Goal: Submit feedback/report problem: Submit feedback/report problem

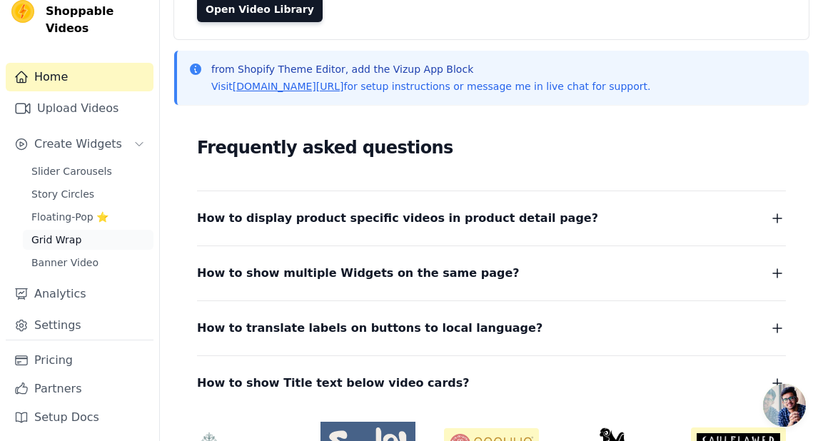
scroll to position [238, 0]
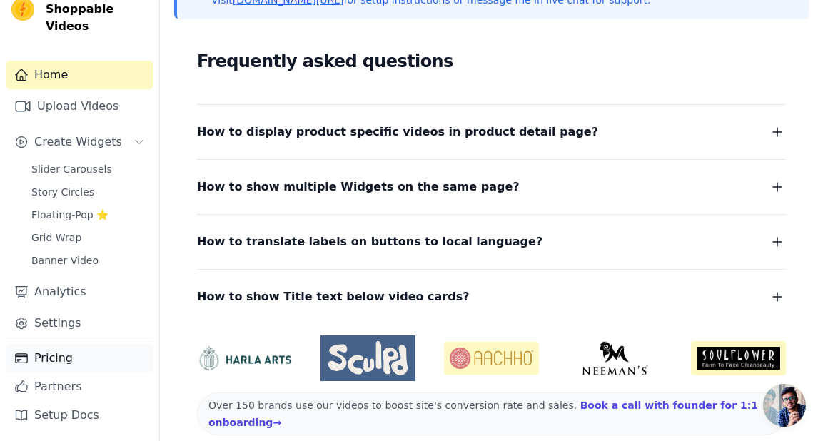
click at [54, 361] on link "Pricing" at bounding box center [80, 358] width 148 height 29
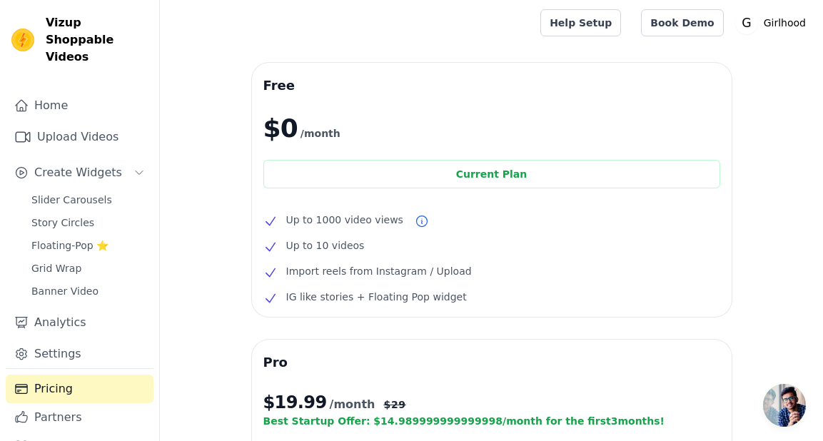
scroll to position [53, 0]
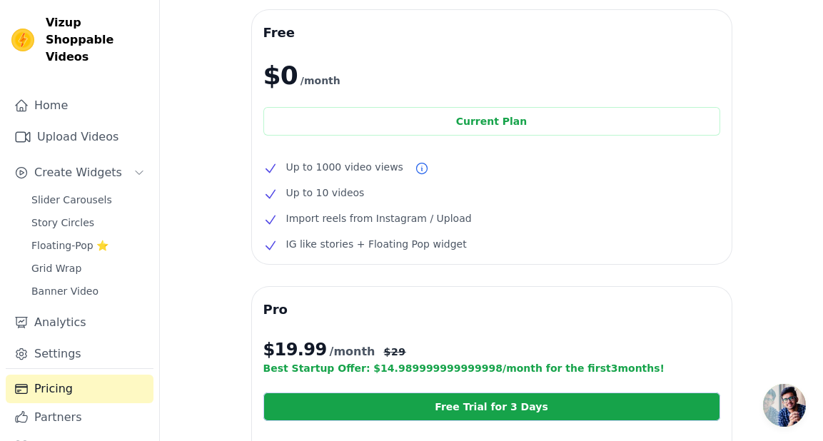
click at [393, 181] on ul "Up to 1000 video views Up to 10 videos Import reels from Instagram / Upload IG …" at bounding box center [491, 205] width 457 height 94
click at [76, 315] on link "Analytics" at bounding box center [80, 322] width 148 height 29
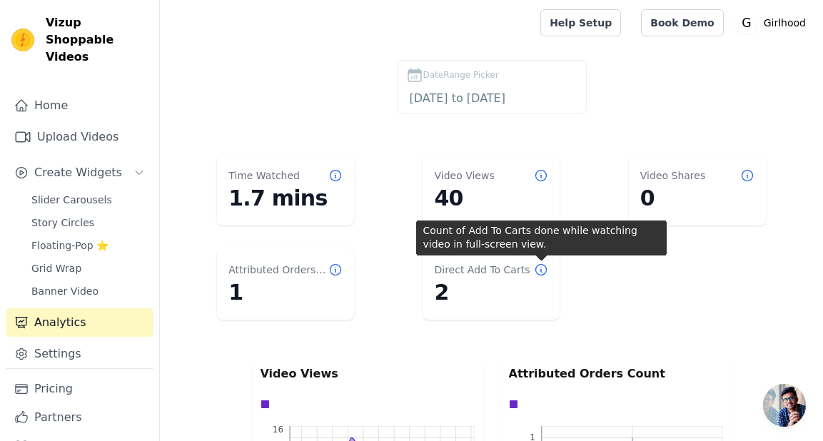
click at [538, 269] on icon at bounding box center [541, 270] width 14 height 14
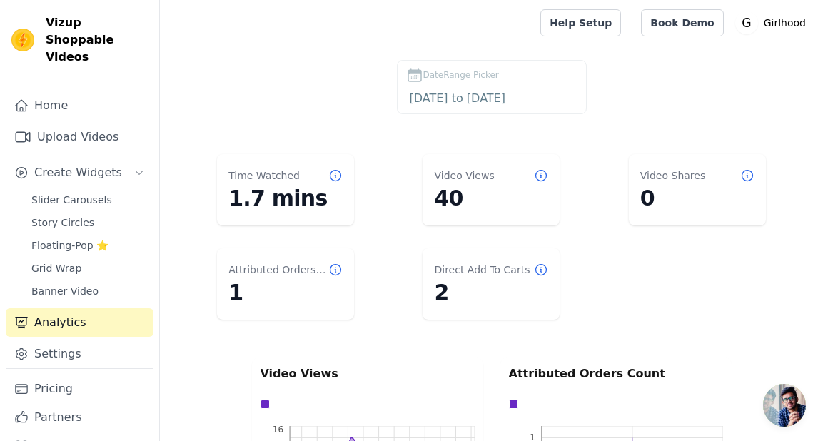
click at [538, 269] on icon at bounding box center [541, 270] width 14 height 14
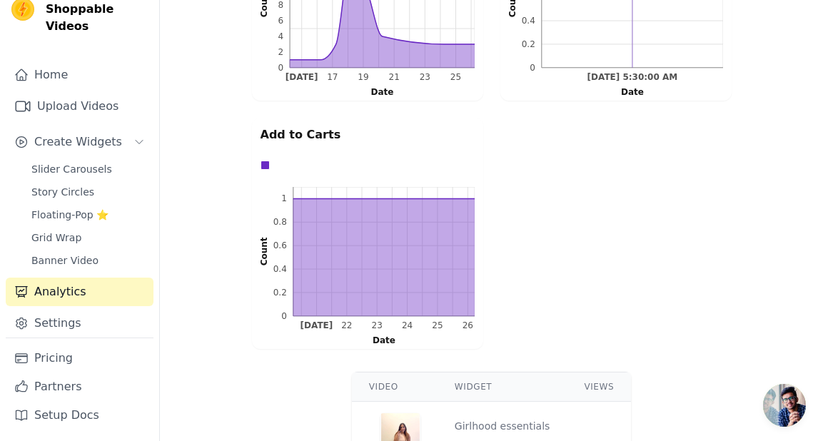
scroll to position [238, 0]
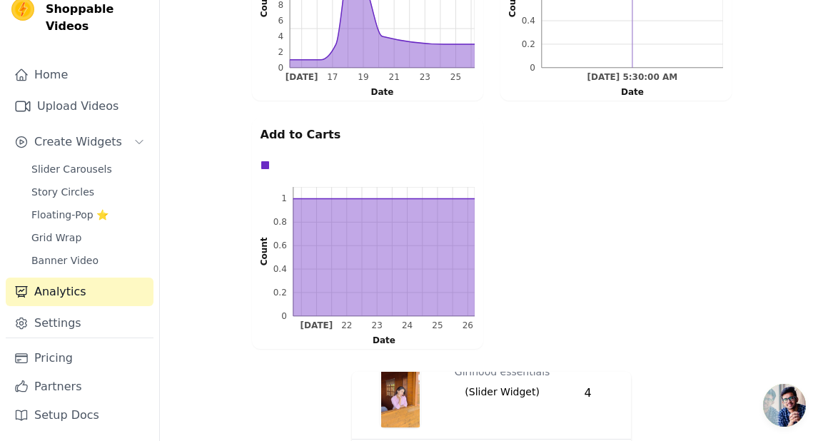
click at [794, 415] on span "Open chat" at bounding box center [784, 405] width 43 height 43
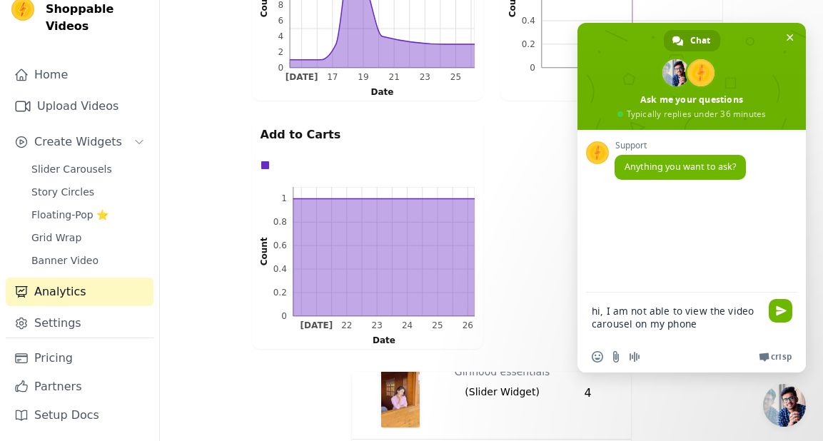
type textarea "hi, I am not able to view the video carousel on my phone"
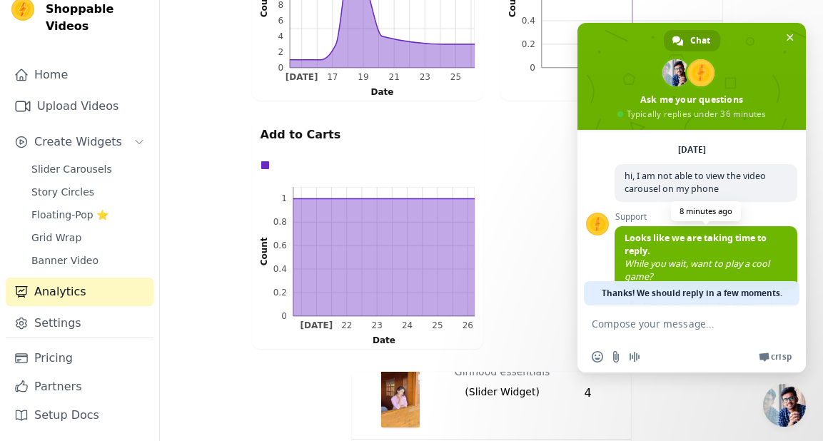
scroll to position [106, 0]
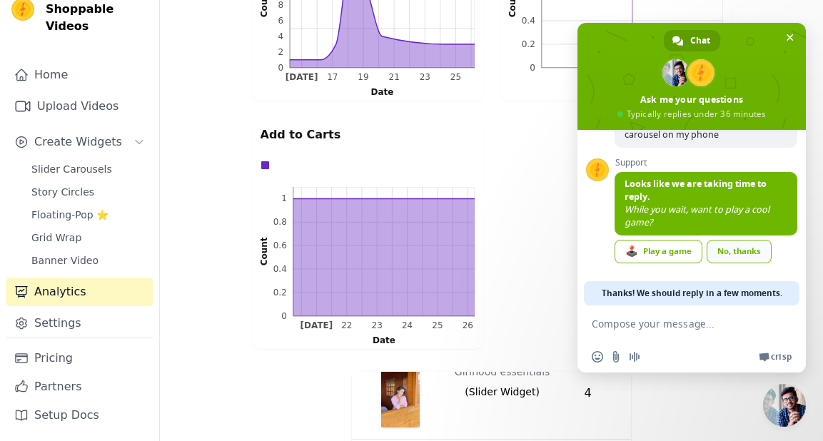
click at [751, 251] on link "No, thanks" at bounding box center [739, 252] width 65 height 24
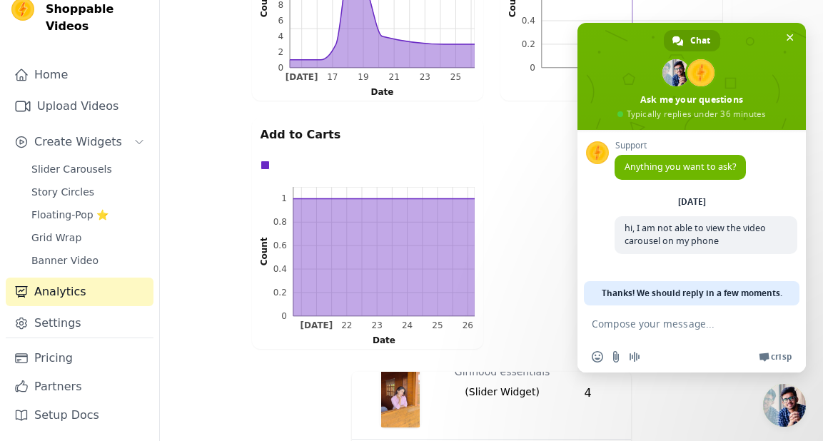
scroll to position [0, 0]
click at [631, 353] on span "Audio message" at bounding box center [634, 356] width 11 height 11
click at [682, 360] on span at bounding box center [683, 356] width 11 height 11
click at [616, 358] on input "Send a file" at bounding box center [615, 356] width 11 height 11
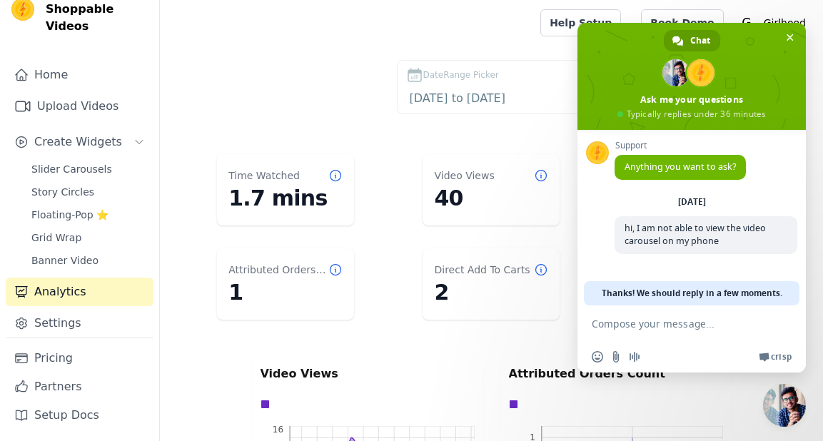
click at [213, 71] on div "DateRange Picker 2025-07-28 to 2025-08-27" at bounding box center [491, 90] width 606 height 60
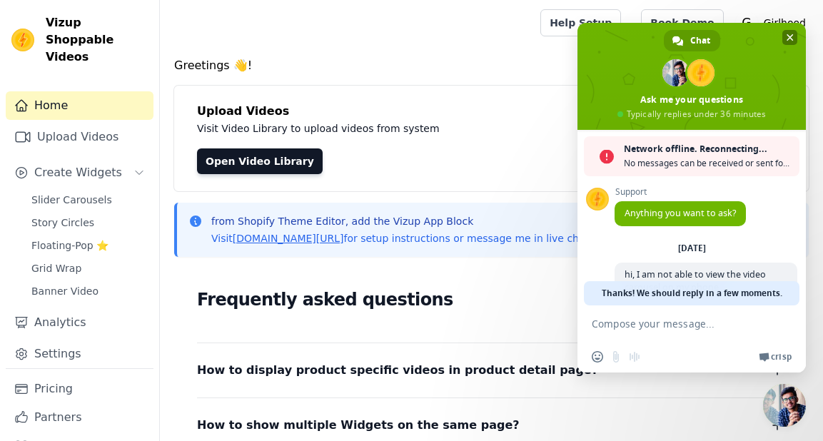
click at [799, 36] on span at bounding box center [691, 76] width 228 height 107
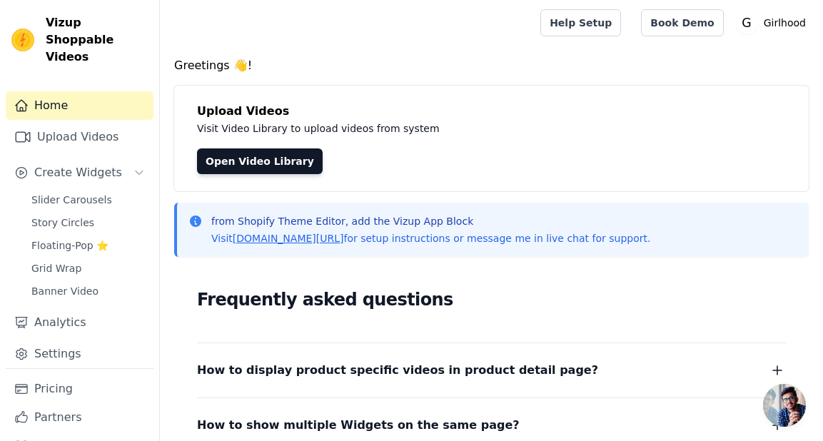
click at [797, 406] on span "Open chat" at bounding box center [784, 405] width 43 height 43
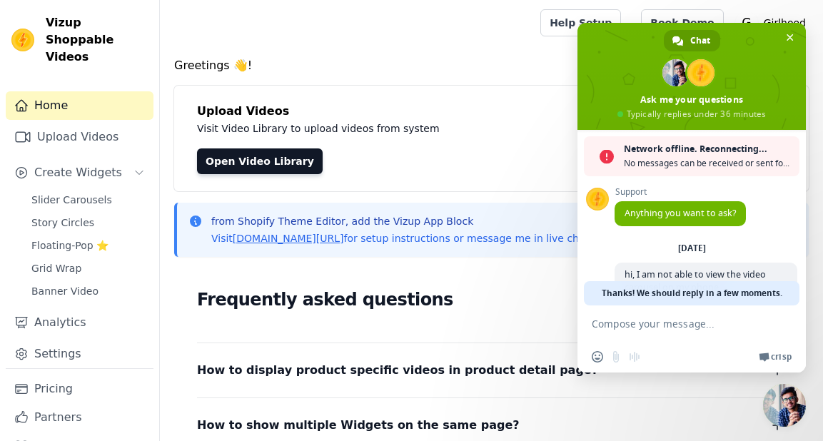
click at [409, 76] on div "Greetings 👋! Upload Videos Visit Video Library to upload videos from system Ope…" at bounding box center [491, 377] width 663 height 640
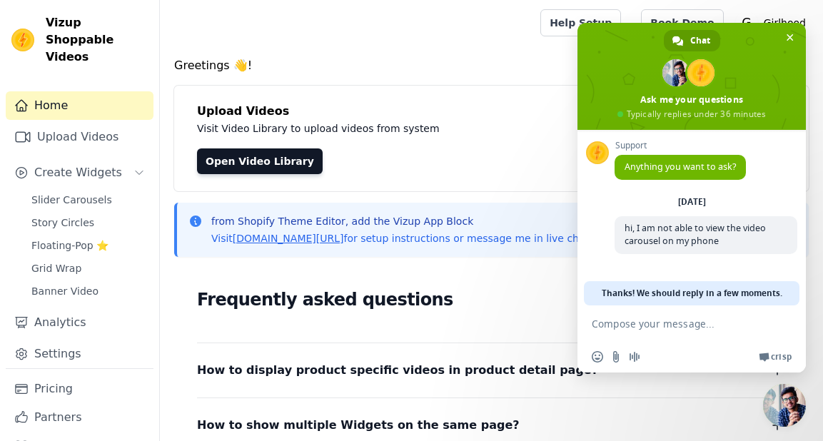
click at [343, 21] on div at bounding box center [347, 23] width 352 height 46
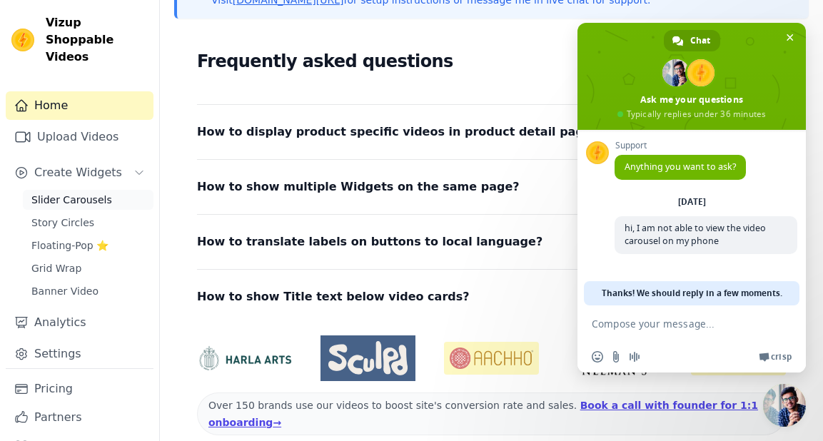
click at [84, 196] on span "Slider Carousels" at bounding box center [71, 200] width 81 height 14
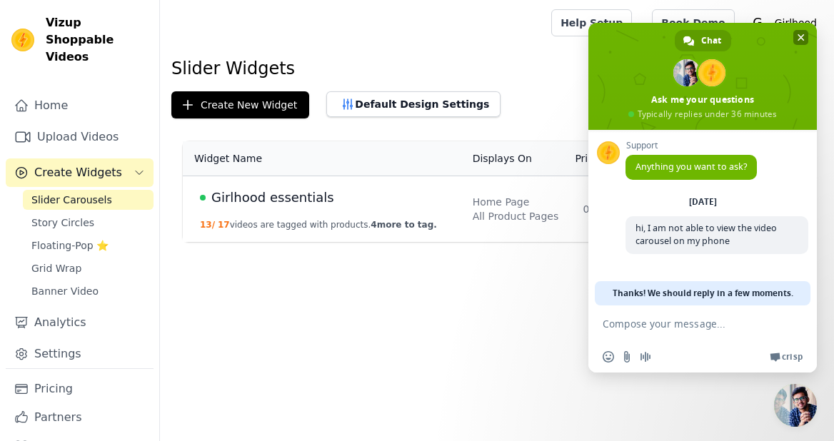
click at [802, 39] on span "Close chat" at bounding box center [800, 37] width 7 height 9
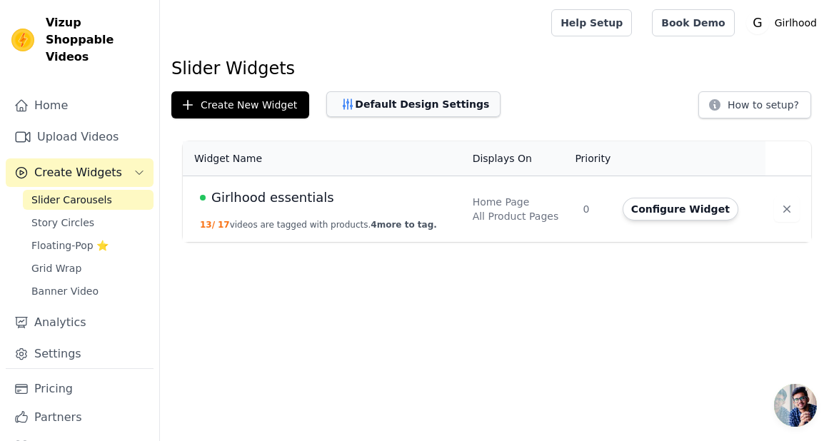
click at [412, 107] on button "Default Design Settings" at bounding box center [413, 104] width 174 height 26
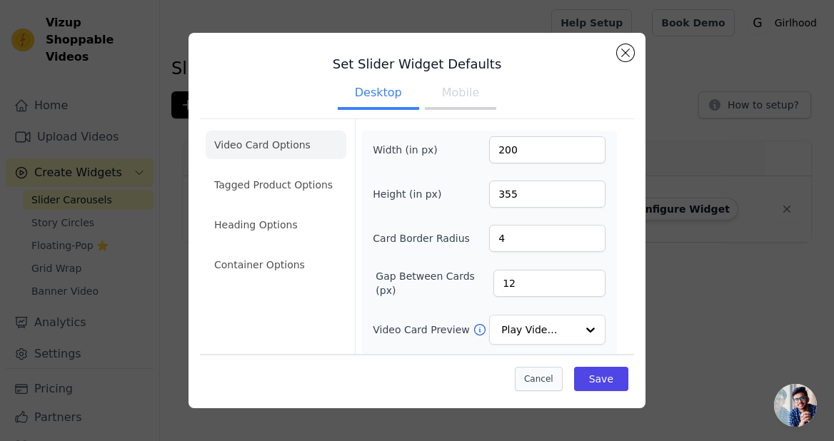
click at [520, 379] on button "Cancel" at bounding box center [539, 379] width 48 height 24
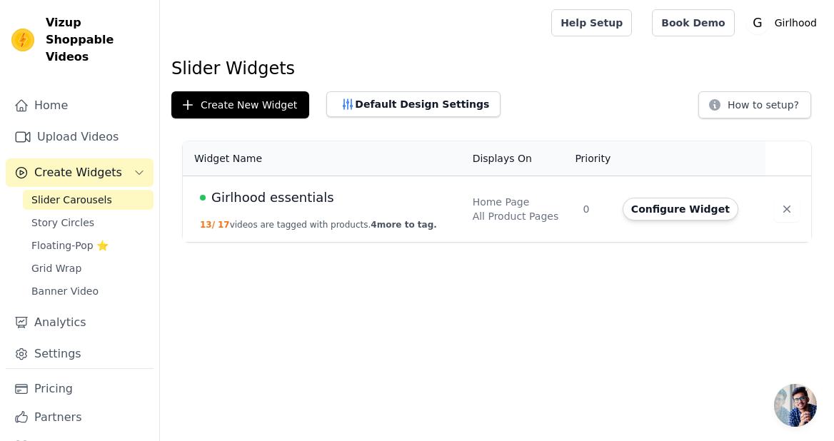
click at [291, 200] on span "Girlhood essentials" at bounding box center [272, 198] width 123 height 20
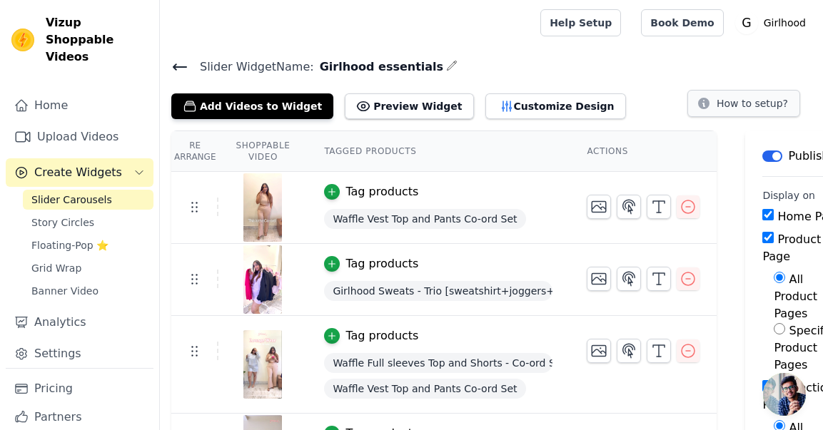
click at [730, 103] on button "How to setup?" at bounding box center [743, 103] width 113 height 27
click at [515, 103] on button "Customize Design" at bounding box center [555, 106] width 141 height 26
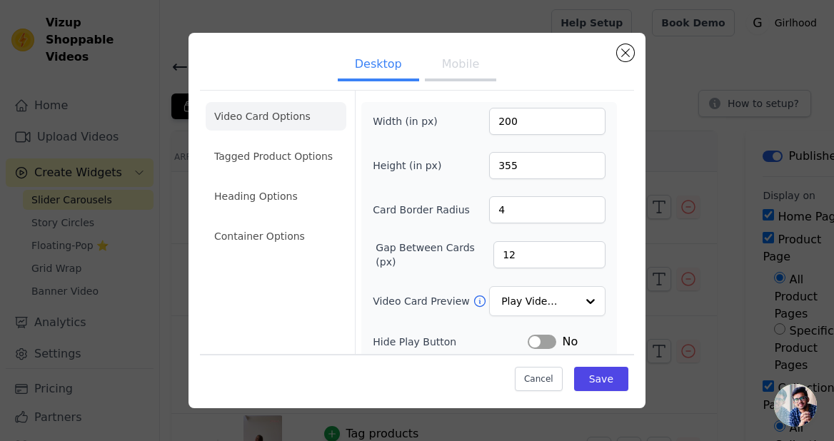
click at [446, 66] on button "Mobile" at bounding box center [460, 65] width 71 height 31
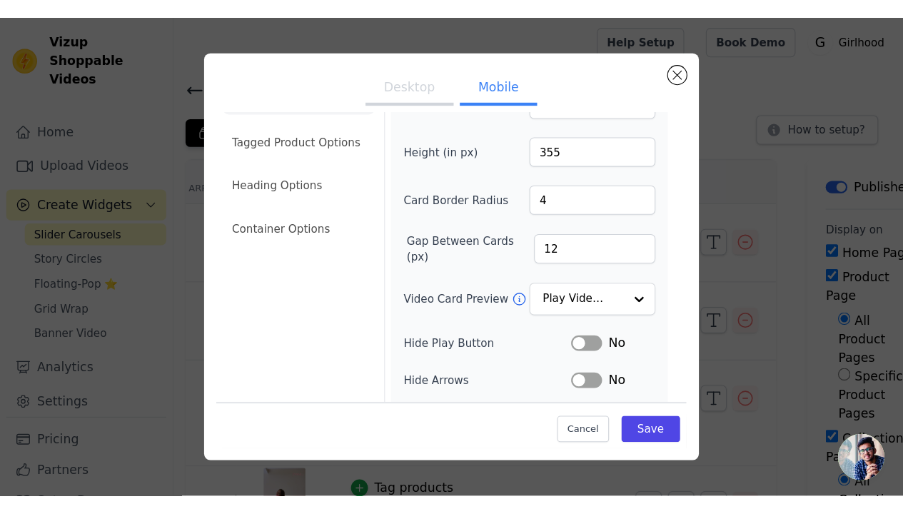
scroll to position [213, 0]
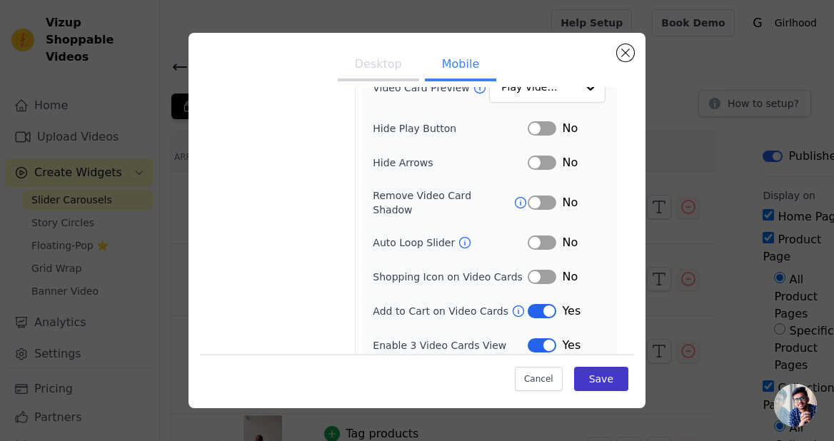
click at [575, 390] on button "Save" at bounding box center [601, 379] width 54 height 24
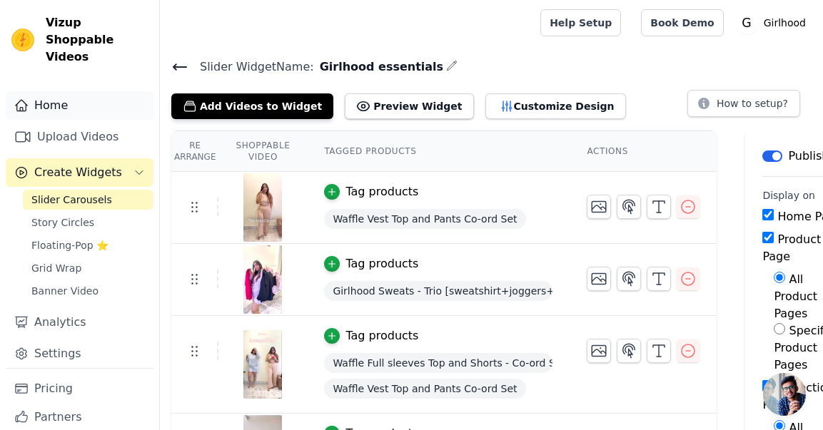
click at [51, 110] on link "Home" at bounding box center [80, 105] width 148 height 29
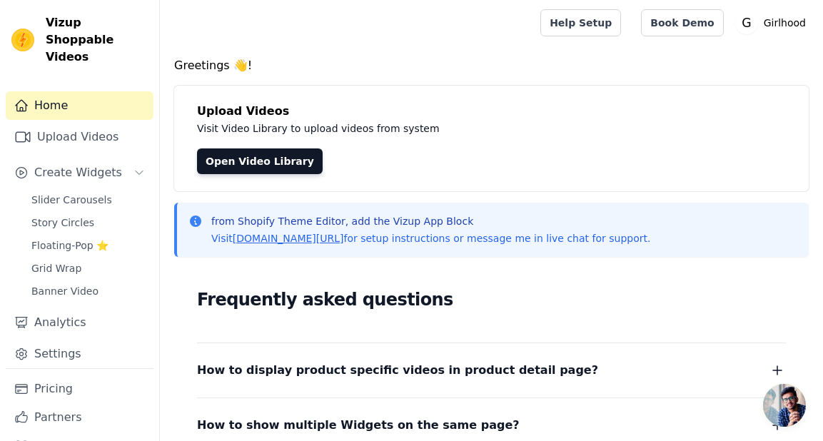
click at [797, 409] on span "Open chat" at bounding box center [784, 405] width 43 height 43
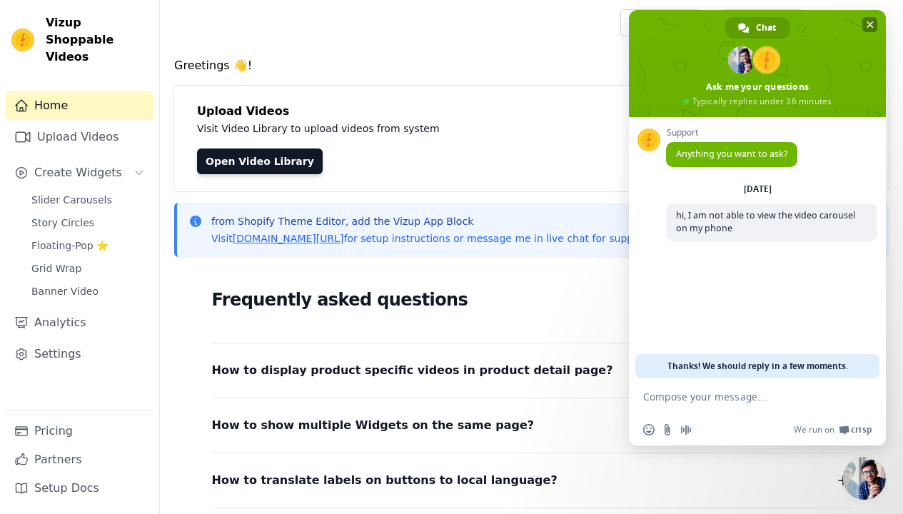
click at [872, 16] on span at bounding box center [757, 63] width 257 height 107
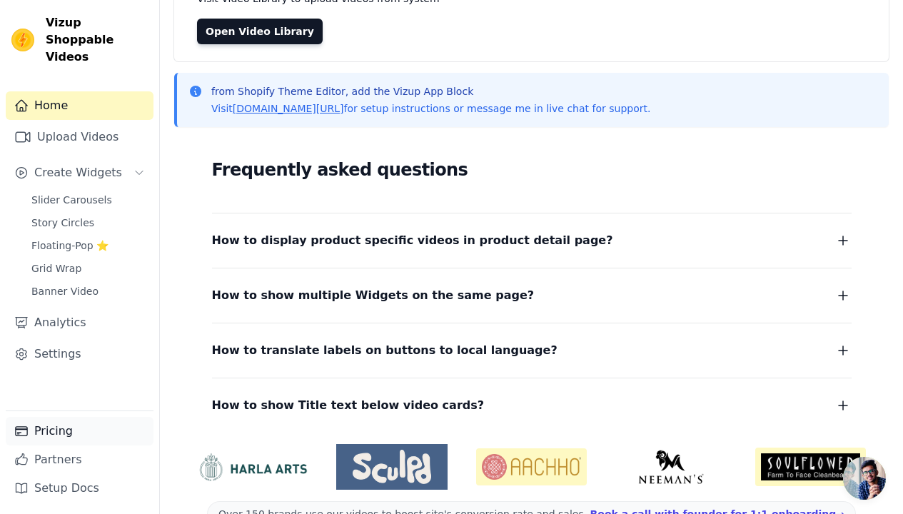
scroll to position [166, 0]
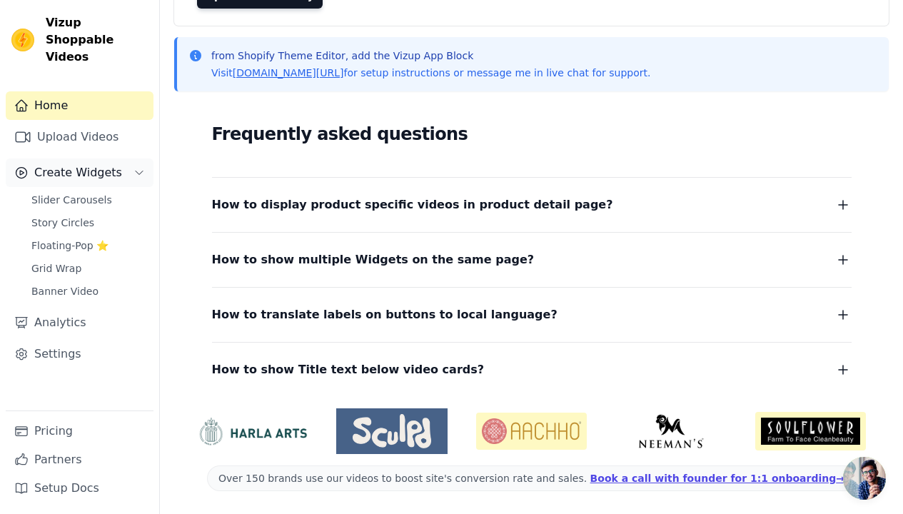
click at [110, 164] on span "Create Widgets" at bounding box center [78, 172] width 88 height 17
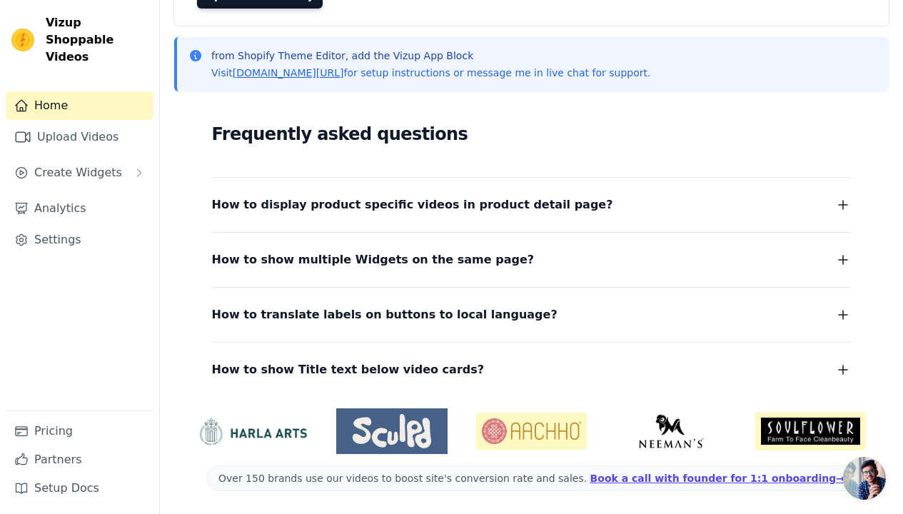
scroll to position [0, 0]
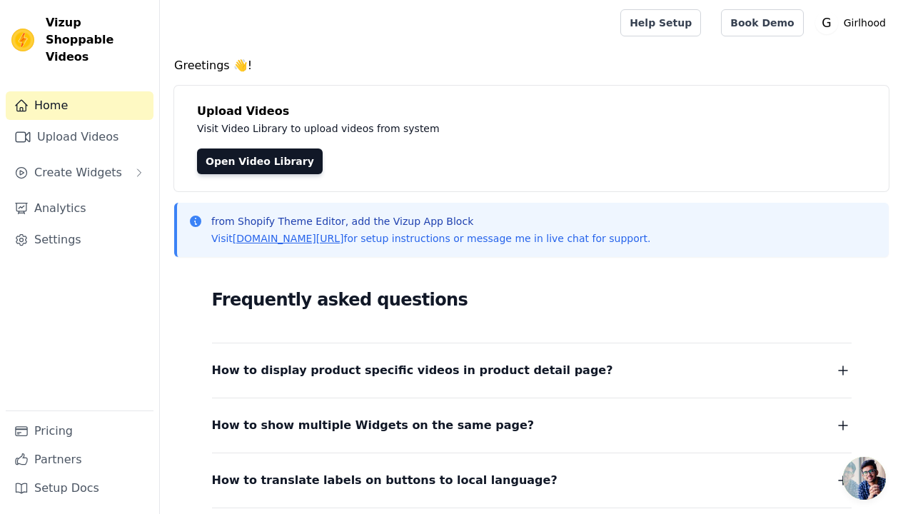
click at [70, 96] on link "Home" at bounding box center [80, 105] width 148 height 29
click at [121, 158] on button "Create Widgets" at bounding box center [80, 172] width 148 height 29
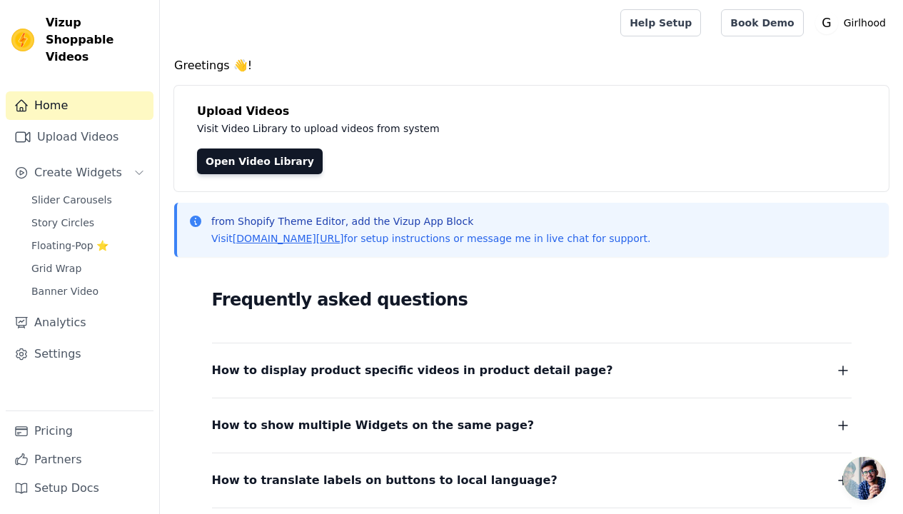
click at [883, 472] on span "Open chat" at bounding box center [864, 478] width 43 height 43
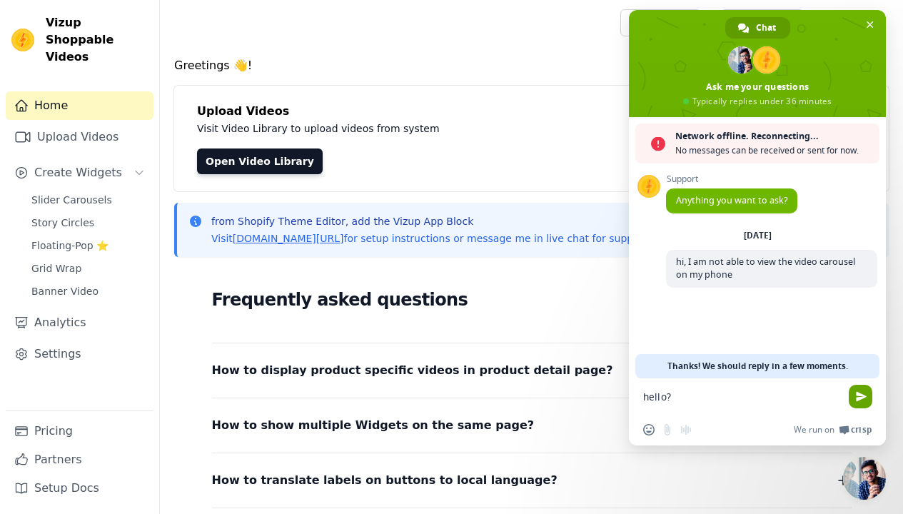
type textarea "hello?"
click at [859, 393] on span "Send" at bounding box center [861, 396] width 11 height 11
click at [858, 400] on span "Send" at bounding box center [861, 396] width 11 height 11
click at [803, 388] on textarea "hello?" at bounding box center [743, 396] width 200 height 36
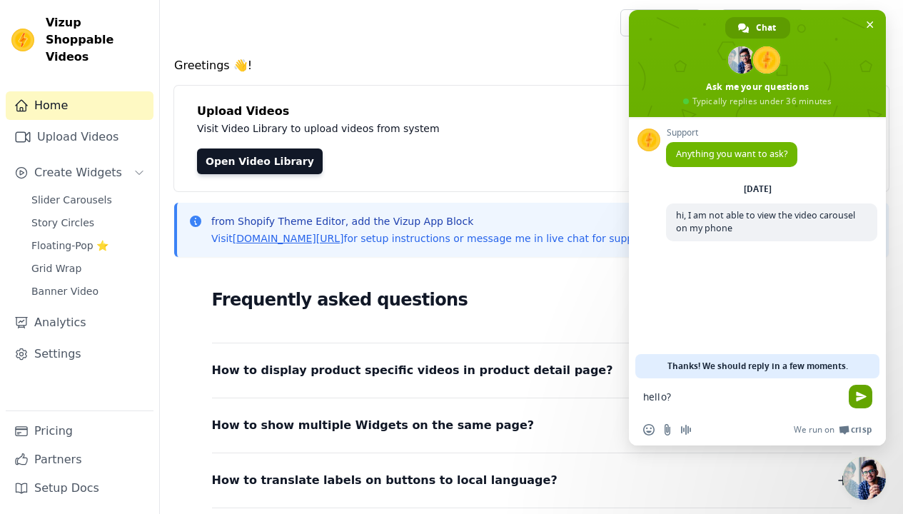
click at [862, 395] on span "Send" at bounding box center [861, 396] width 11 height 11
click at [555, 41] on div at bounding box center [387, 23] width 432 height 46
